Goal: Task Accomplishment & Management: Use online tool/utility

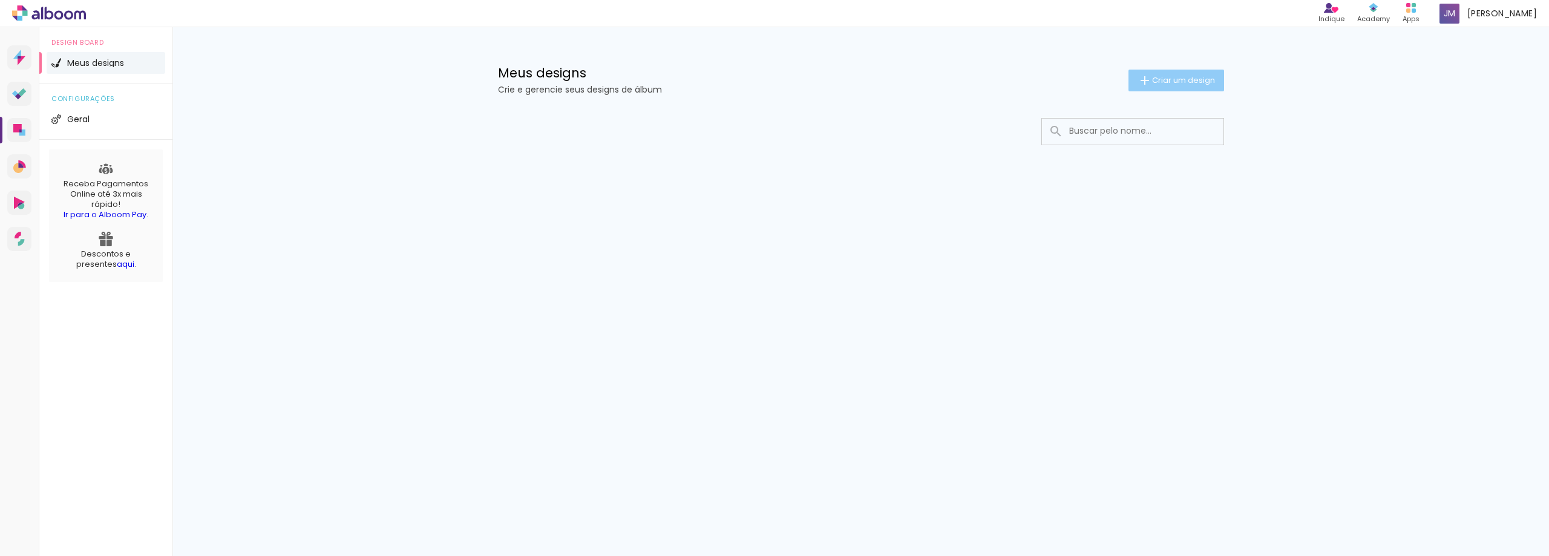
click at [1164, 82] on span "Criar um design" at bounding box center [1183, 80] width 63 height 8
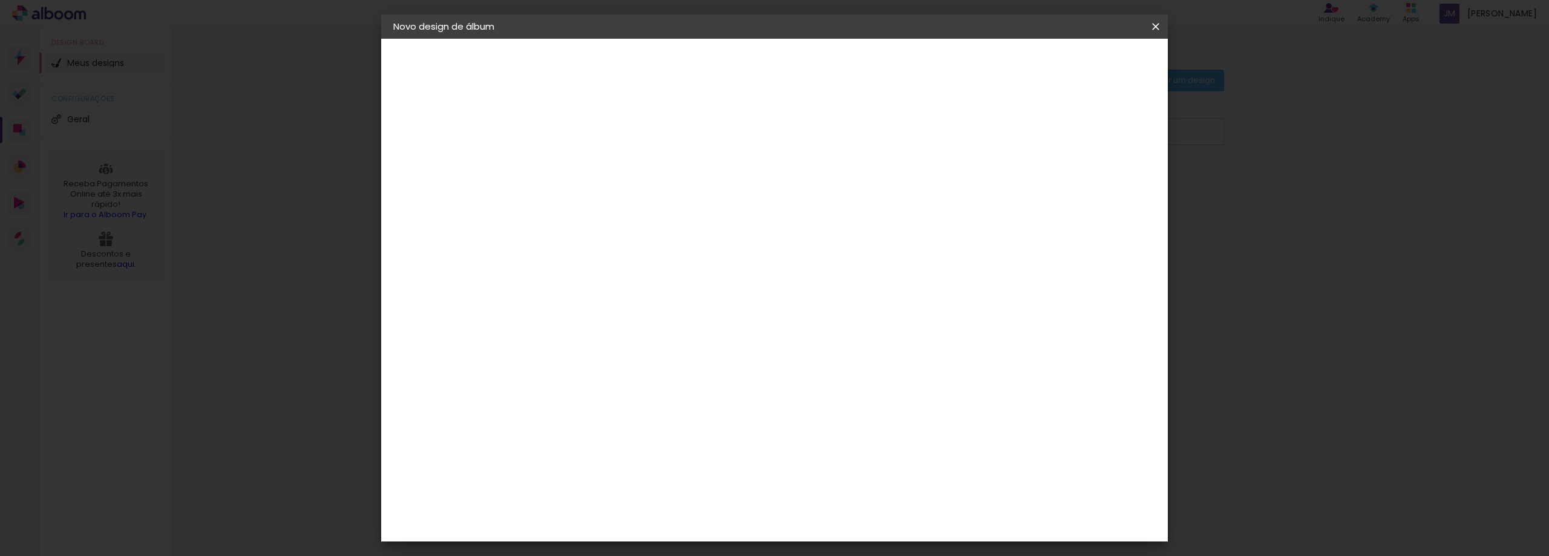
click at [591, 170] on input at bounding box center [591, 162] width 0 height 19
type input "01 ano [PERSON_NAME]"
type paper-input "01 ano [PERSON_NAME]"
click at [715, 54] on paper-button "Avançar" at bounding box center [685, 64] width 59 height 21
click at [683, 230] on input at bounding box center [622, 230] width 122 height 15
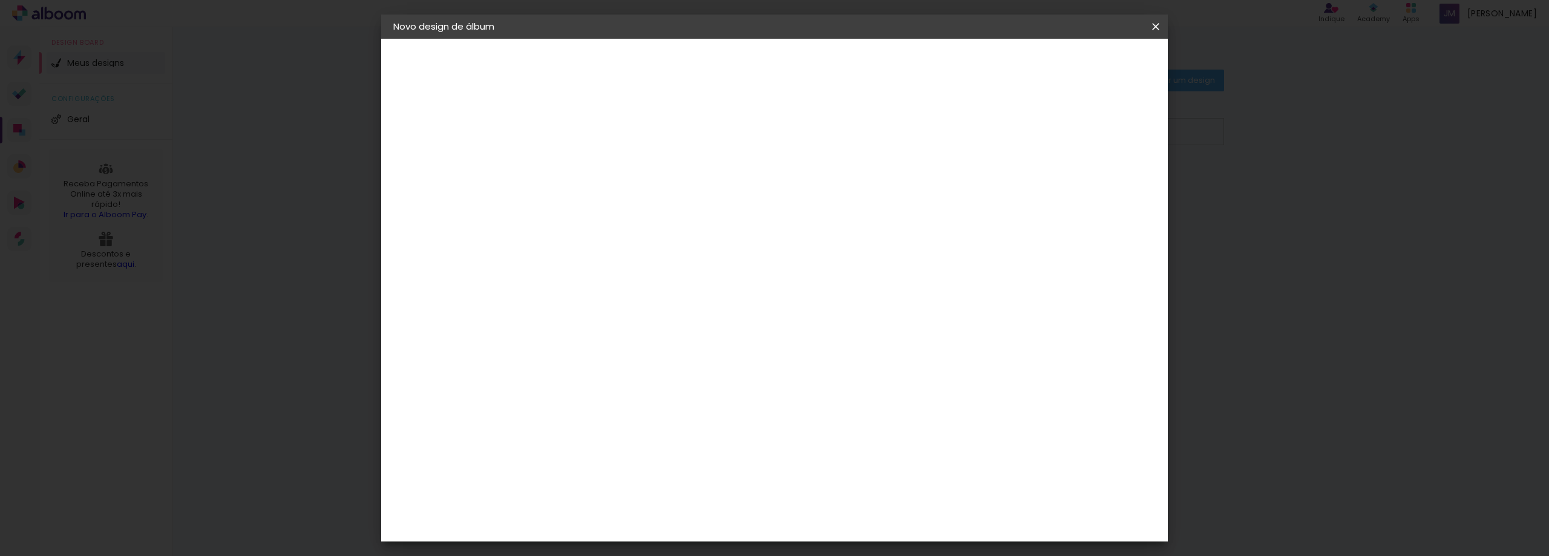
type input "c"
click at [598, 522] on div "Matrix" at bounding box center [598, 527] width 30 height 10
click at [0, 0] on slot "Avançar" at bounding box center [0, 0] width 0 height 0
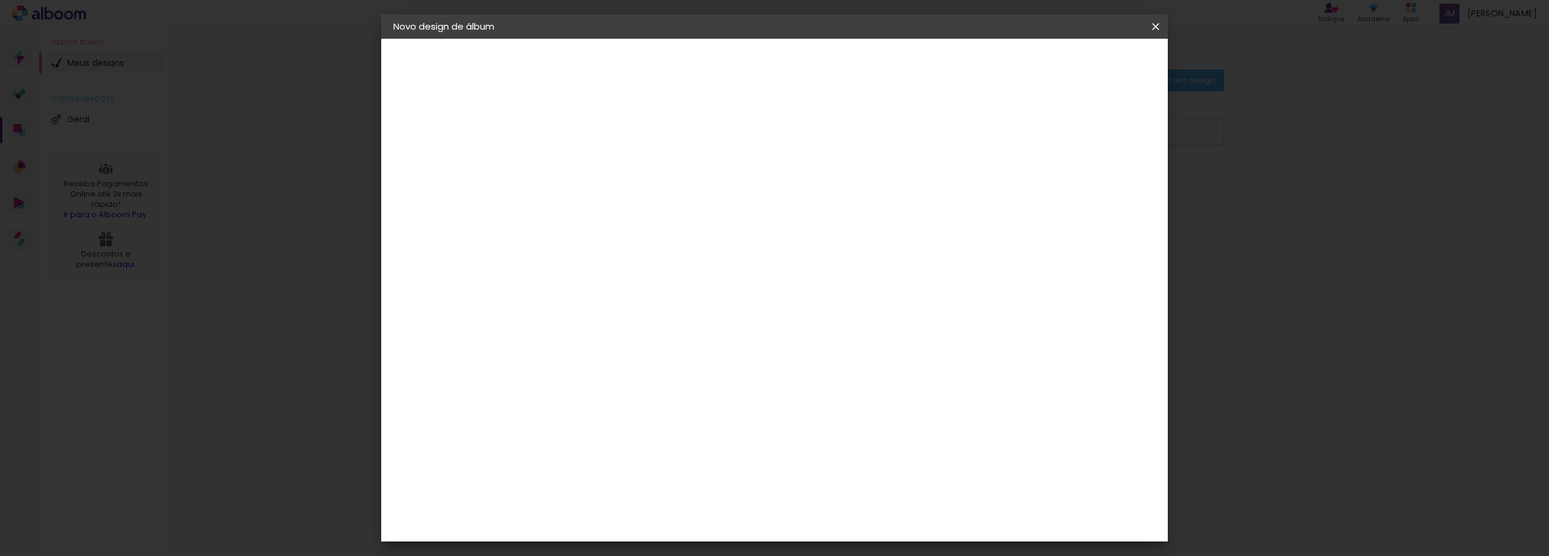
click at [673, 451] on span "25 × 25" at bounding box center [644, 467] width 56 height 32
click at [788, 72] on paper-button "Avançar" at bounding box center [758, 64] width 59 height 21
click at [1080, 63] on span "Iniciar design" at bounding box center [1052, 64] width 55 height 8
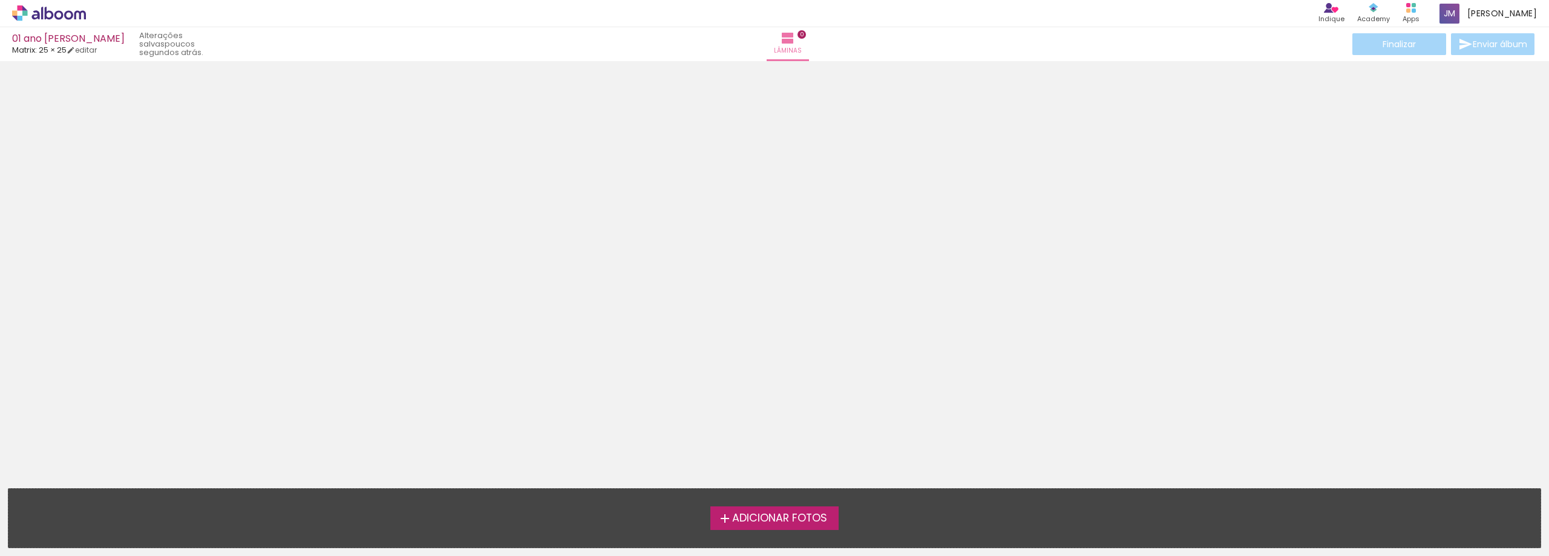
click at [747, 521] on span "Adicionar Fotos" at bounding box center [779, 518] width 95 height 11
click at [0, 0] on input "file" at bounding box center [0, 0] width 0 height 0
